Goal: Information Seeking & Learning: Learn about a topic

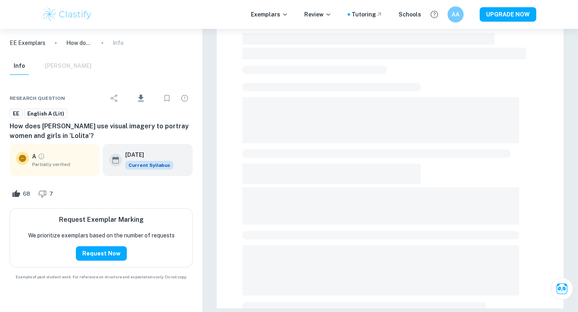
scroll to position [215, 0]
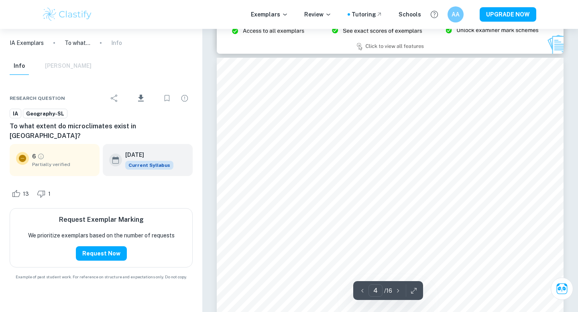
scroll to position [1758, 0]
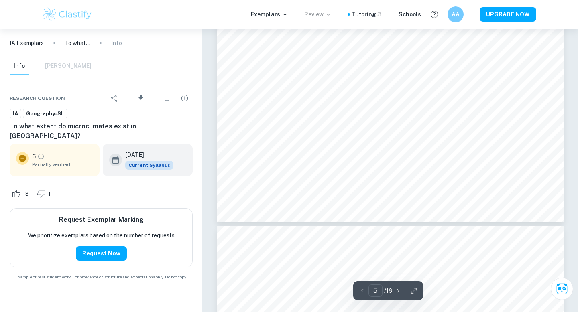
type input "6"
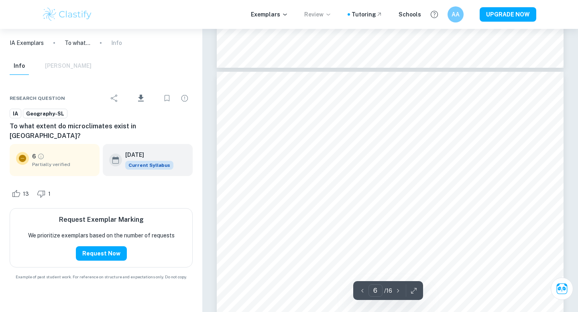
scroll to position [2716, 0]
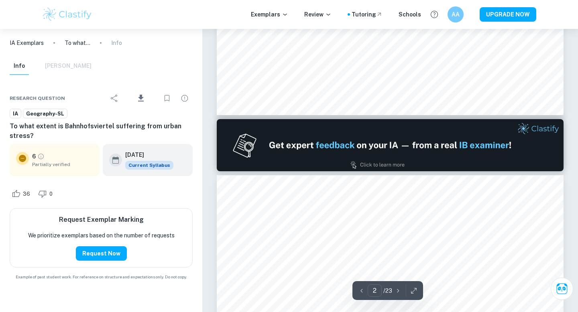
scroll to position [805, 0]
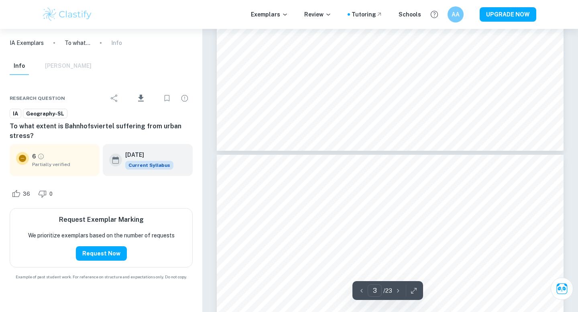
type input "4"
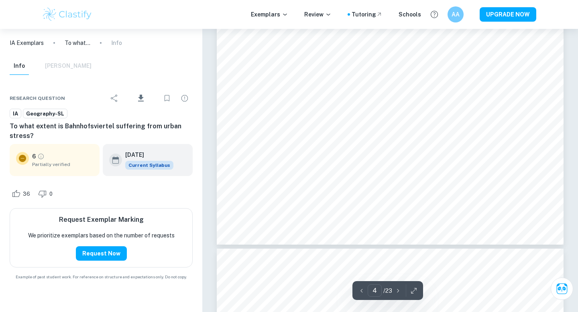
scroll to position [1914, 0]
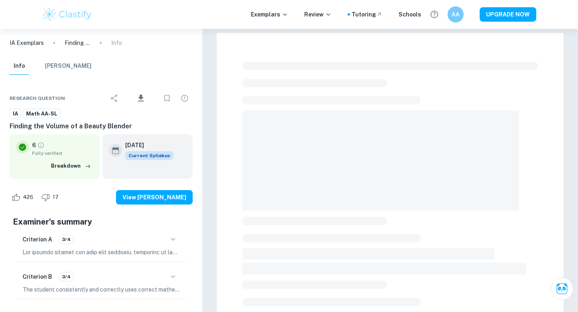
scroll to position [92, 0]
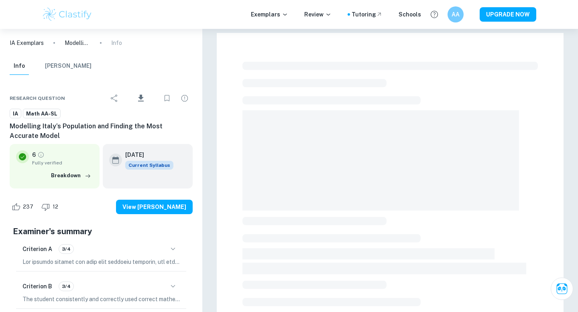
checkbox input "true"
